Goal: Check status: Check status

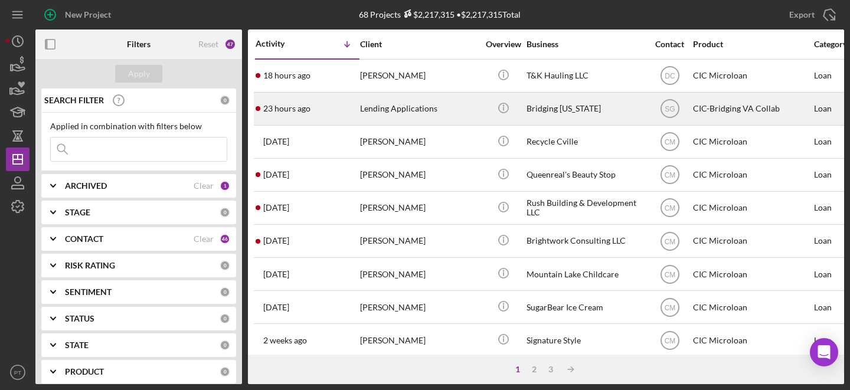
click at [329, 111] on div "23 hours ago Lending Applications" at bounding box center [307, 108] width 103 height 31
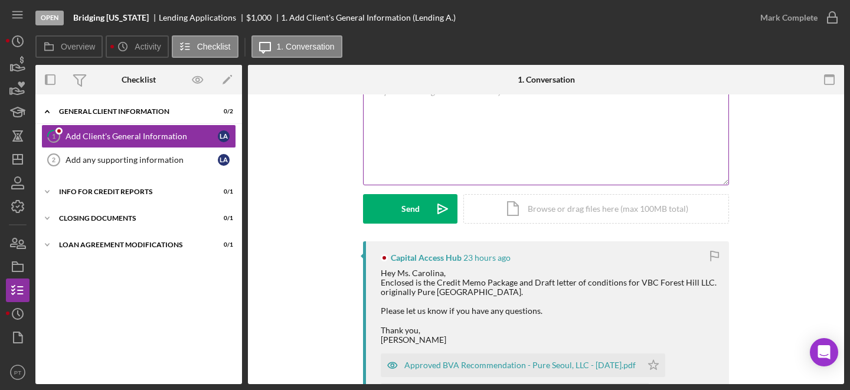
scroll to position [86, 0]
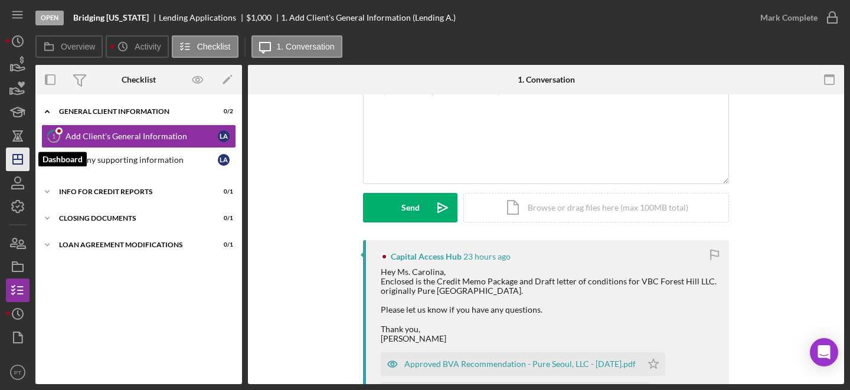
click at [20, 154] on icon "Icon/Dashboard" at bounding box center [18, 160] width 30 height 30
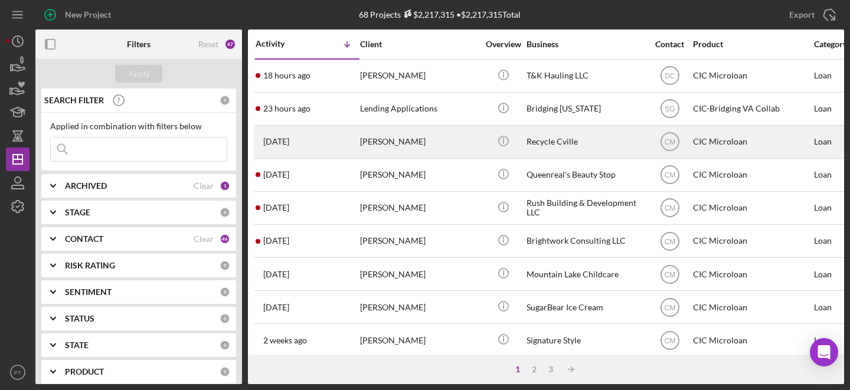
click at [320, 142] on div "[DATE] [PERSON_NAME]" at bounding box center [307, 141] width 103 height 31
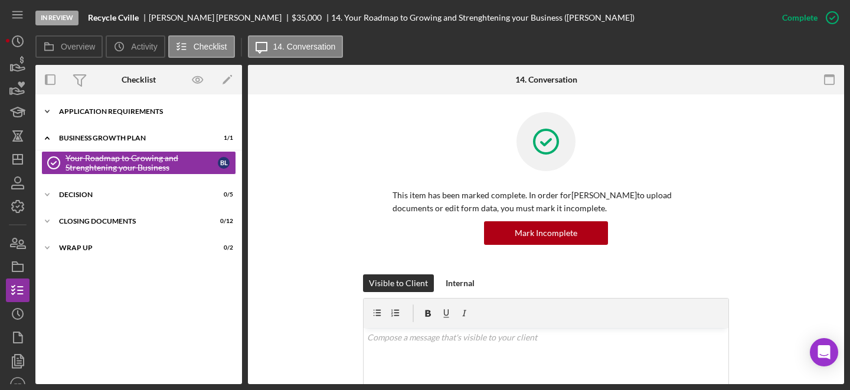
click at [79, 113] on div "APPLICATION REQUIREMENTS" at bounding box center [143, 111] width 168 height 7
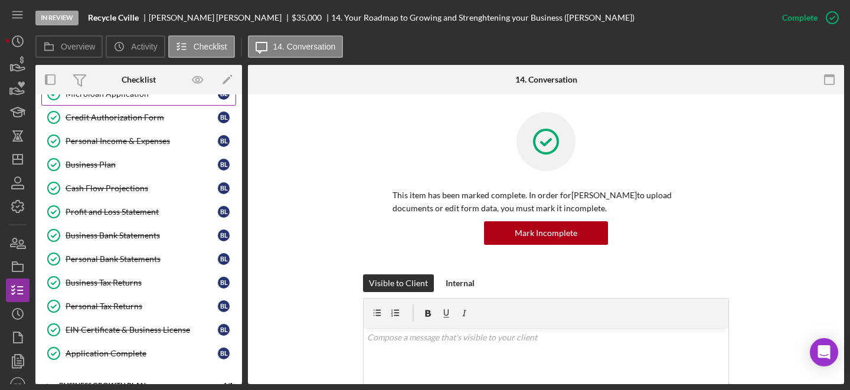
scroll to position [83, 0]
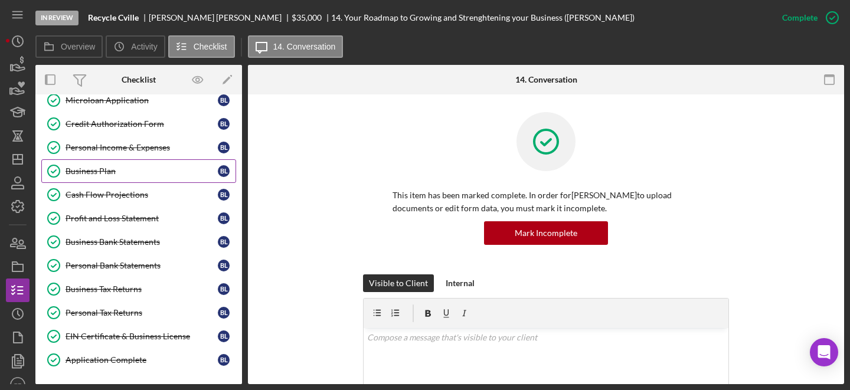
click at [83, 181] on link "Business Plan Business [MEDICAL_DATA][PERSON_NAME]" at bounding box center [138, 171] width 195 height 24
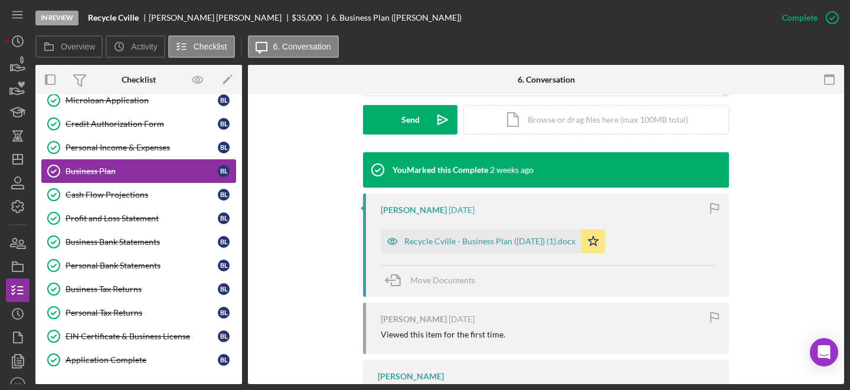
scroll to position [60, 0]
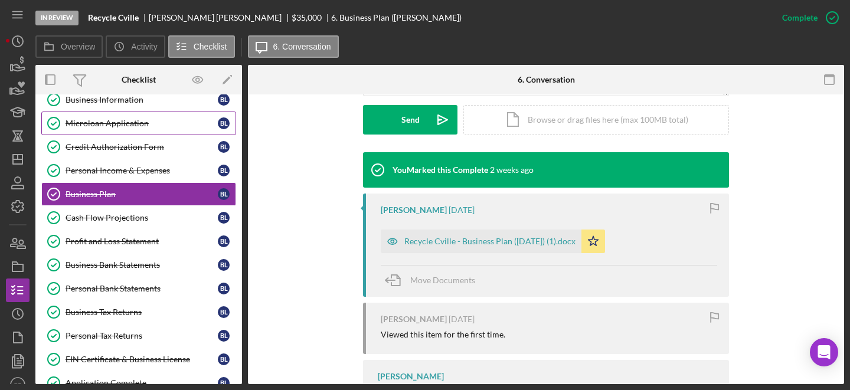
click at [123, 125] on div "Microloan Application" at bounding box center [142, 123] width 152 height 9
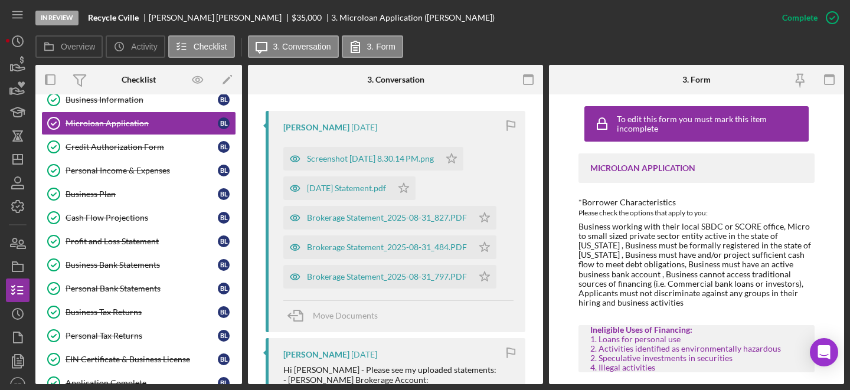
scroll to position [389, 0]
click at [340, 156] on div "Screenshot [DATE] 8.30.14 PM.png" at bounding box center [370, 159] width 127 height 9
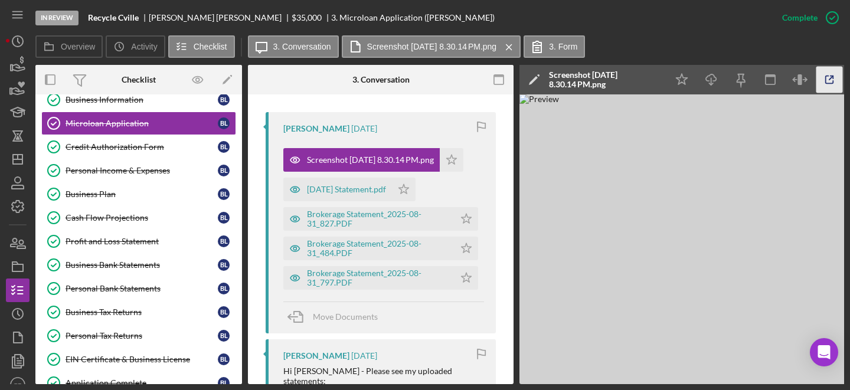
click at [828, 83] on icon "button" at bounding box center [830, 80] width 8 height 8
click at [351, 191] on div "[DATE] Statement.pdf" at bounding box center [346, 189] width 79 height 9
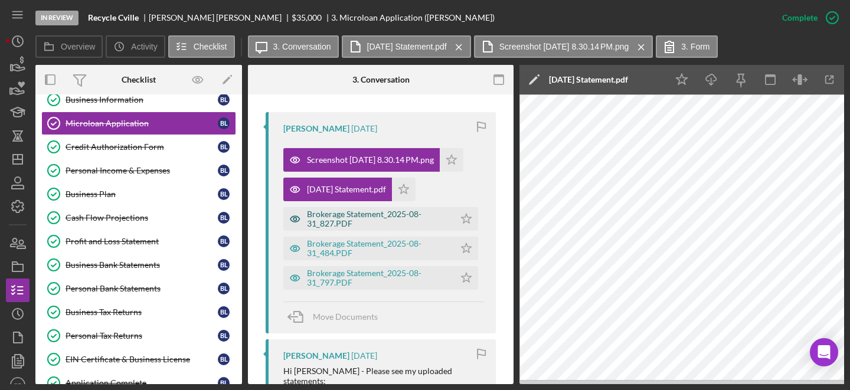
click at [343, 221] on div "Brokerage Statement_2025-08-31_827.PDF" at bounding box center [378, 219] width 142 height 19
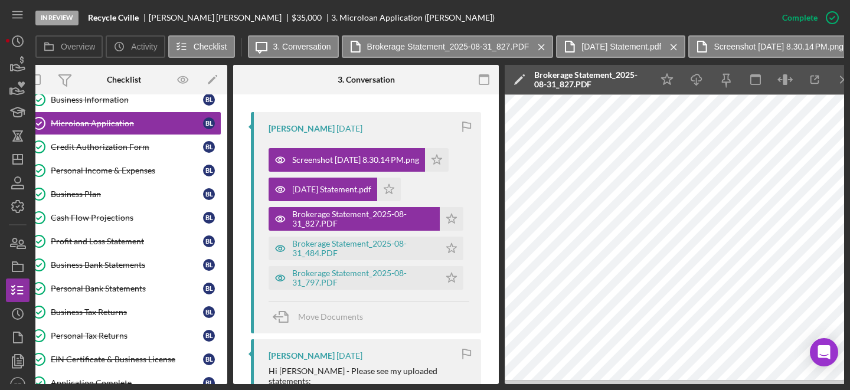
scroll to position [0, 1]
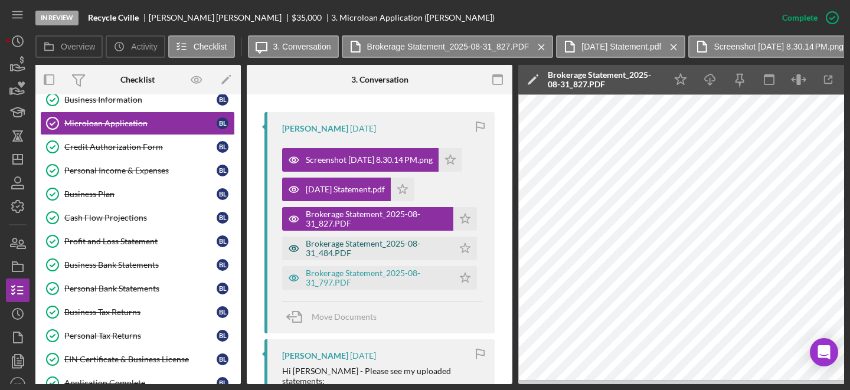
click at [376, 259] on div "Brokerage Statement_2025-08-31_484.PDF" at bounding box center [367, 249] width 171 height 24
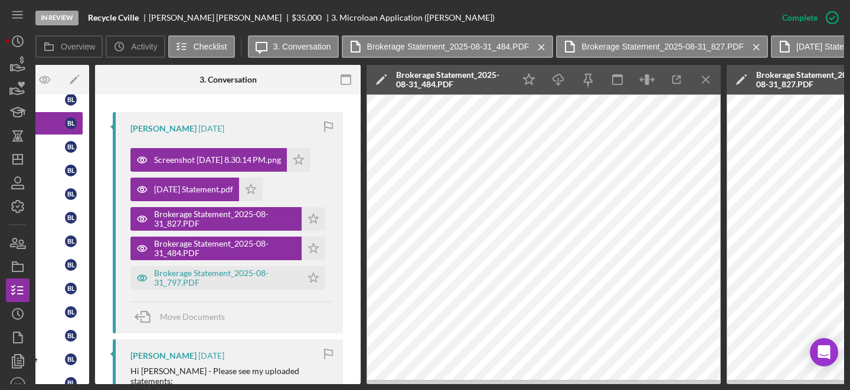
scroll to position [0, 0]
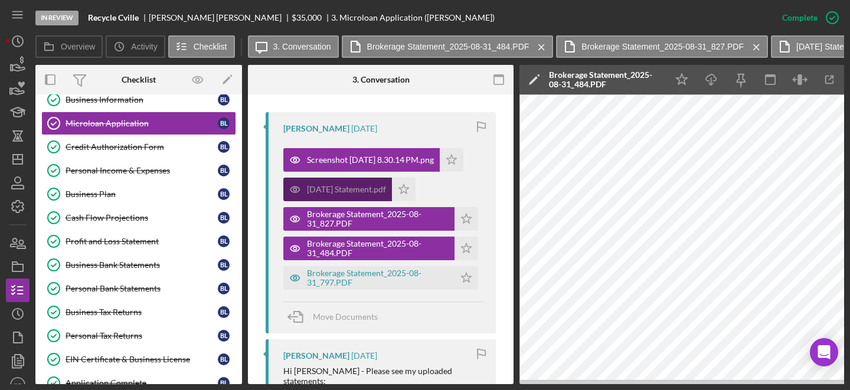
click at [347, 188] on div "[DATE] Statement.pdf" at bounding box center [346, 189] width 79 height 9
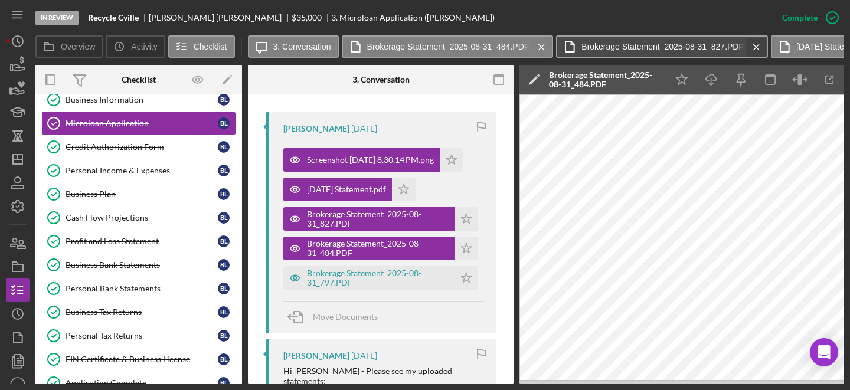
click at [756, 44] on icon "Icon/Menu Close" at bounding box center [756, 47] width 21 height 30
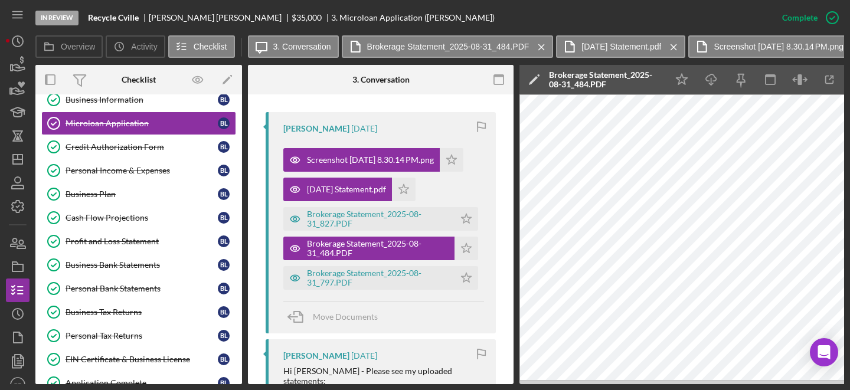
click at [756, 44] on label "Screenshot [DATE] 8.30.14 PM.png" at bounding box center [779, 46] width 130 height 9
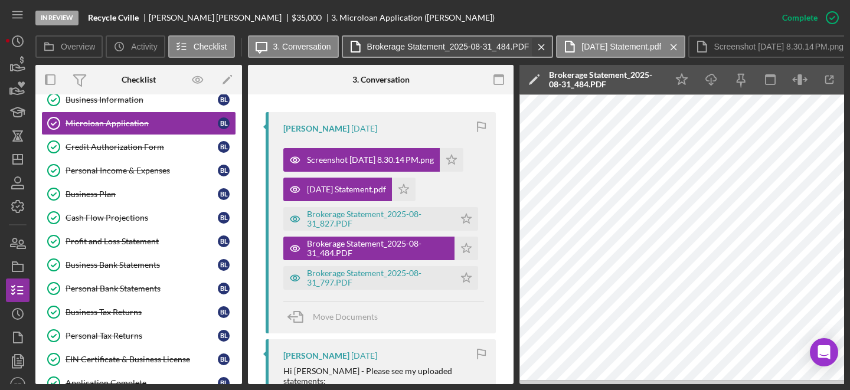
click at [543, 47] on icon "Icon/Menu Close" at bounding box center [541, 47] width 21 height 30
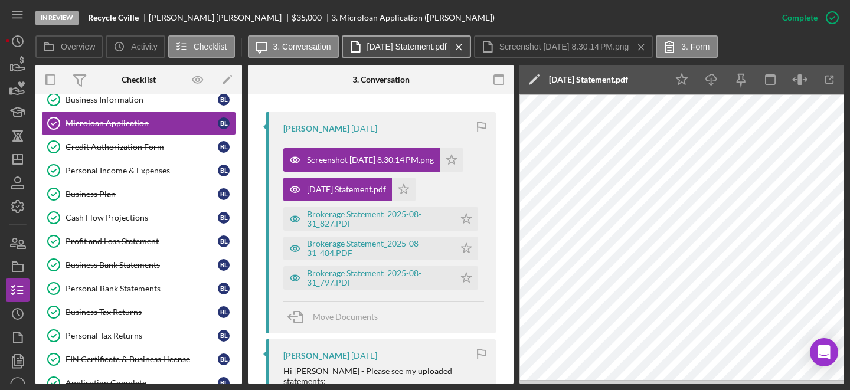
click at [467, 47] on icon "Icon/Menu Close" at bounding box center [459, 47] width 21 height 30
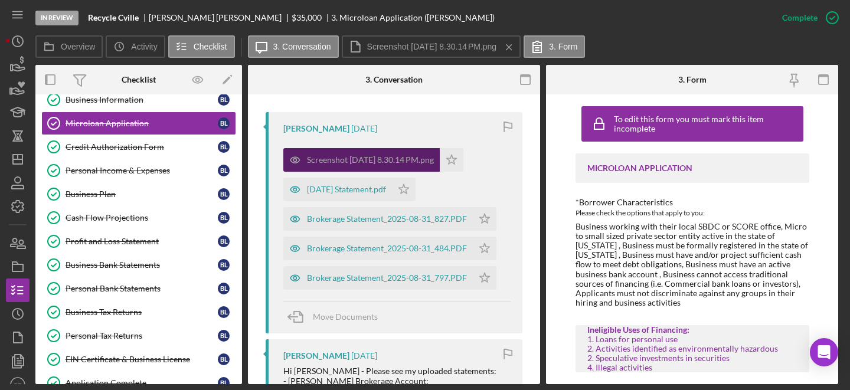
click at [334, 159] on div "Screenshot [DATE] 8.30.14 PM.png" at bounding box center [370, 159] width 127 height 9
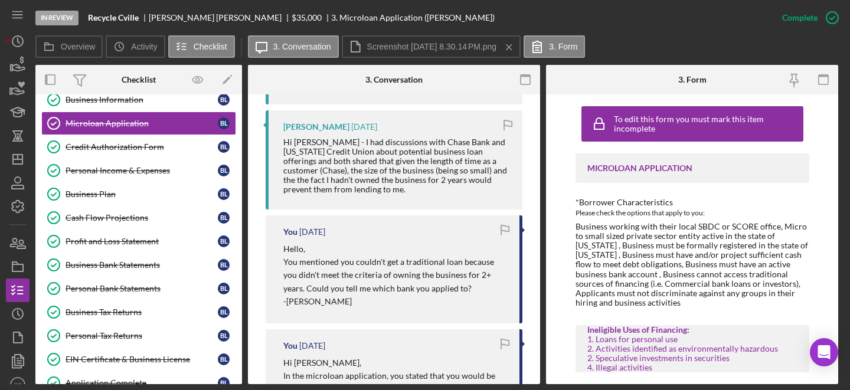
scroll to position [805, 0]
